Goal: Transaction & Acquisition: Purchase product/service

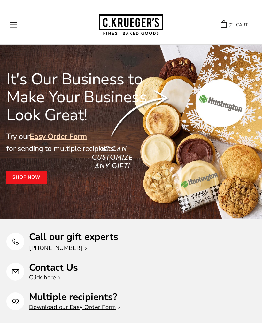
click at [17, 25] on button "Open navigation" at bounding box center [14, 24] width 8 height 5
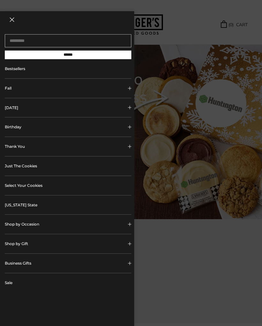
click at [128, 108] on span "Collapsible block button" at bounding box center [130, 108] width 4 height 4
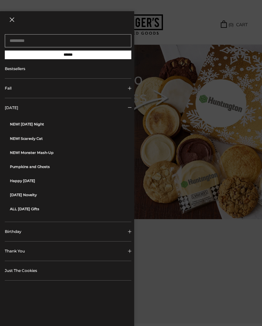
click at [33, 181] on link "Happy [DATE]" at bounding box center [71, 181] width 122 height 14
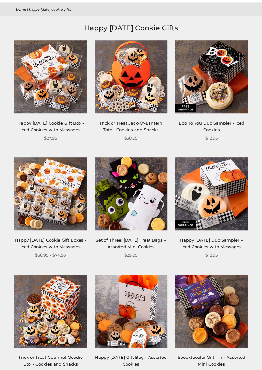
scroll to position [46, 0]
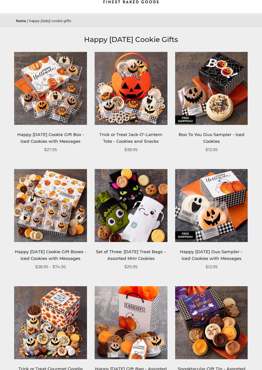
click at [138, 96] on img at bounding box center [131, 88] width 73 height 73
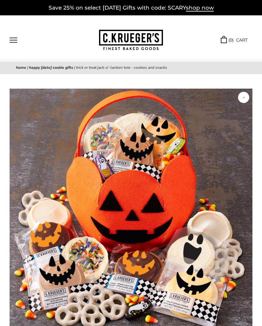
click at [17, 37] on button "Open navigation" at bounding box center [14, 39] width 8 height 5
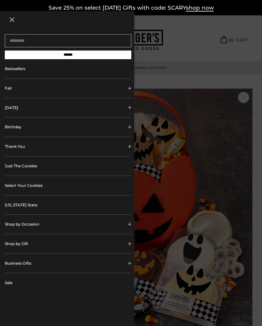
click at [126, 90] on button "Fall" at bounding box center [68, 88] width 127 height 19
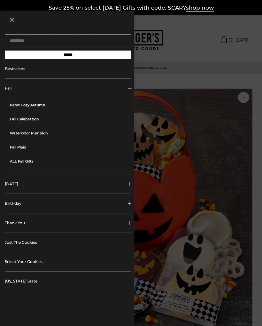
click at [129, 186] on span "Collapsible block button" at bounding box center [130, 184] width 4 height 4
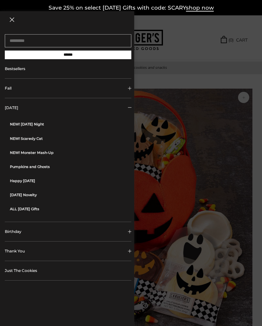
click at [37, 127] on link "NEW! [DATE] Night" at bounding box center [71, 124] width 122 height 14
click at [44, 151] on link "NEW! Monster Mash-Up" at bounding box center [71, 152] width 122 height 14
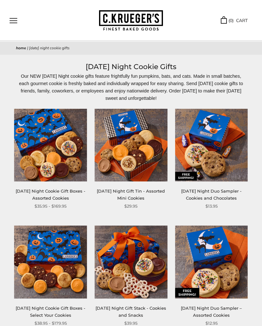
scroll to position [19, 0]
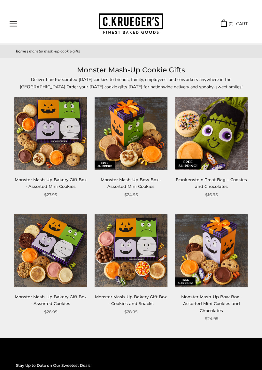
scroll to position [17, 0]
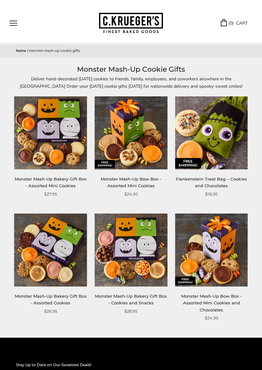
click at [219, 255] on img at bounding box center [211, 250] width 73 height 73
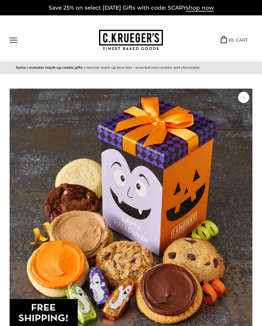
click at [17, 40] on button "Open navigation" at bounding box center [14, 39] width 8 height 5
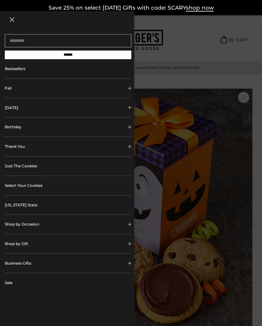
click at [130, 109] on span "Collapsible block button" at bounding box center [130, 108] width 4 height 4
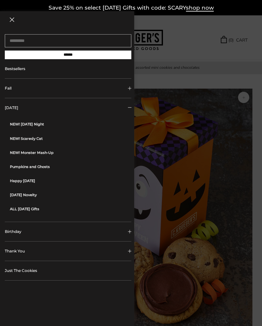
click at [35, 141] on link "NEW! Scaredy Cat" at bounding box center [71, 138] width 122 height 14
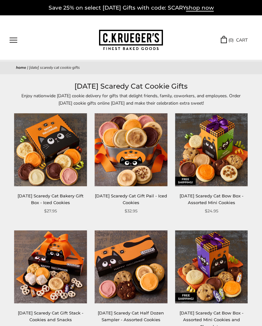
click at [17, 41] on button "Open navigation" at bounding box center [14, 39] width 8 height 5
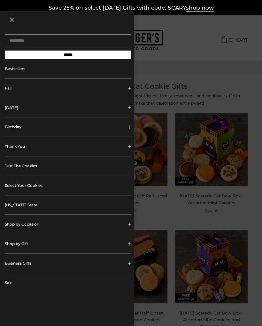
click at [137, 112] on div at bounding box center [131, 163] width 262 height 326
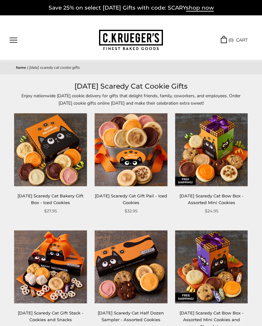
click at [17, 39] on button "Open navigation" at bounding box center [14, 39] width 8 height 5
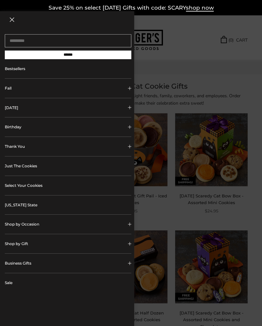
click at [136, 110] on div at bounding box center [131, 163] width 262 height 326
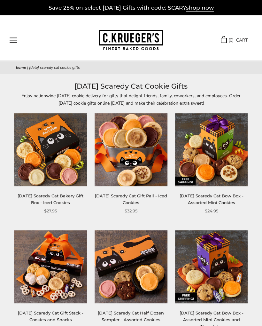
click at [17, 37] on button "Open navigation" at bounding box center [14, 39] width 8 height 5
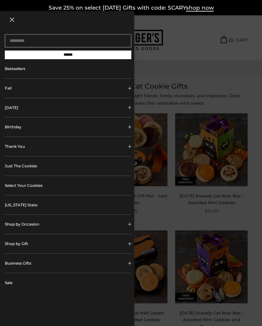
click at [131, 108] on span "Collapsible block button" at bounding box center [130, 108] width 4 height 4
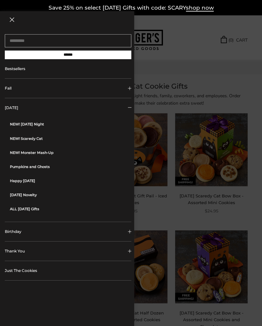
click at [48, 150] on link "NEW! Monster Mash-Up" at bounding box center [71, 152] width 122 height 14
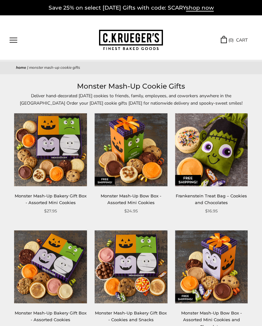
click at [224, 163] on img at bounding box center [211, 149] width 73 height 73
